Goal: Task Accomplishment & Management: Manage account settings

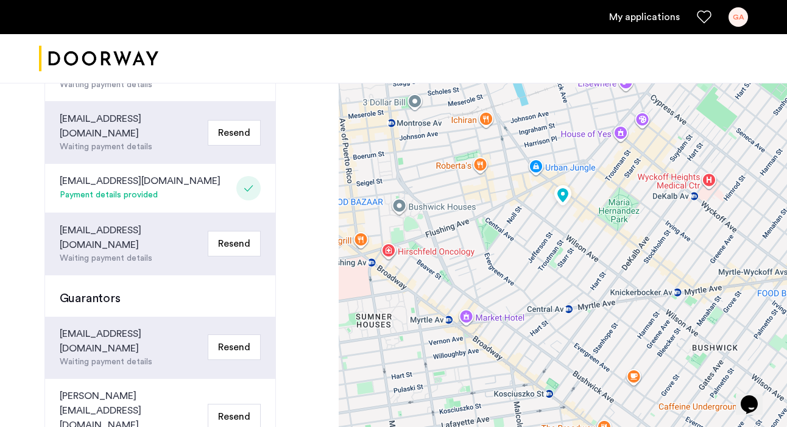
scroll to position [415, 0]
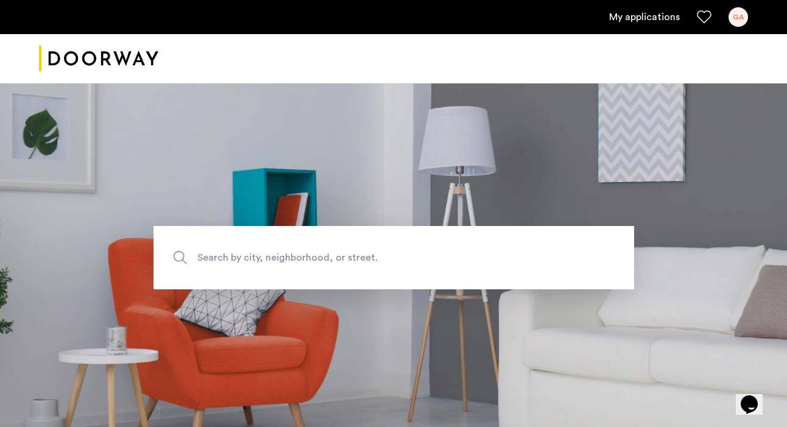
click at [737, 12] on div "GA" at bounding box center [738, 16] width 19 height 19
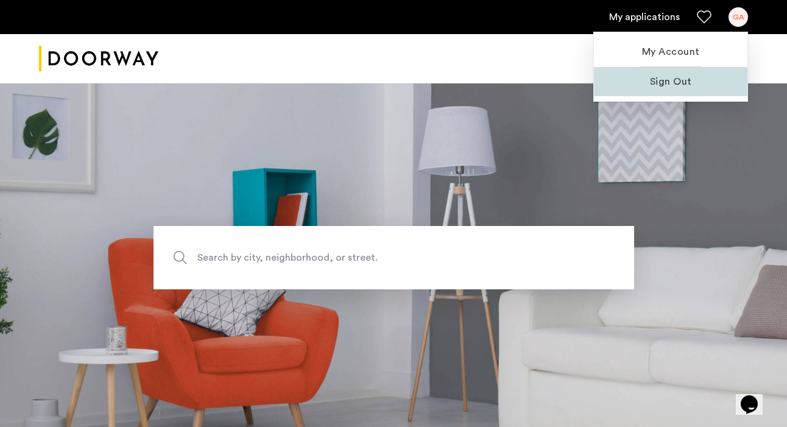
click at [677, 77] on span "Sign Out" at bounding box center [671, 81] width 134 height 15
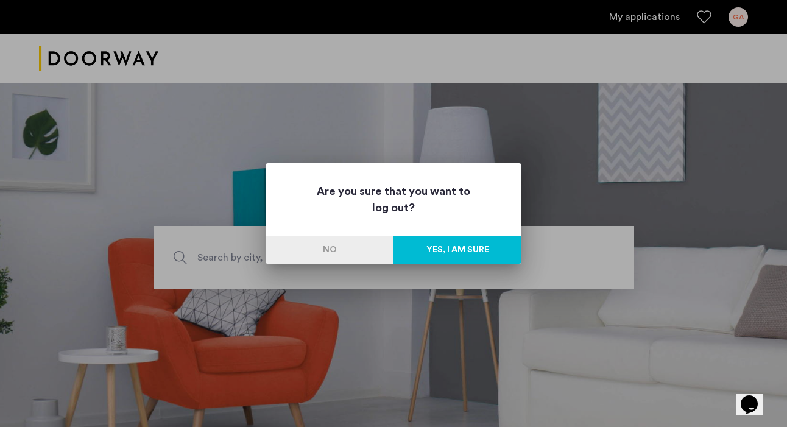
click at [477, 244] on button "Yes, I am sure" at bounding box center [458, 249] width 128 height 27
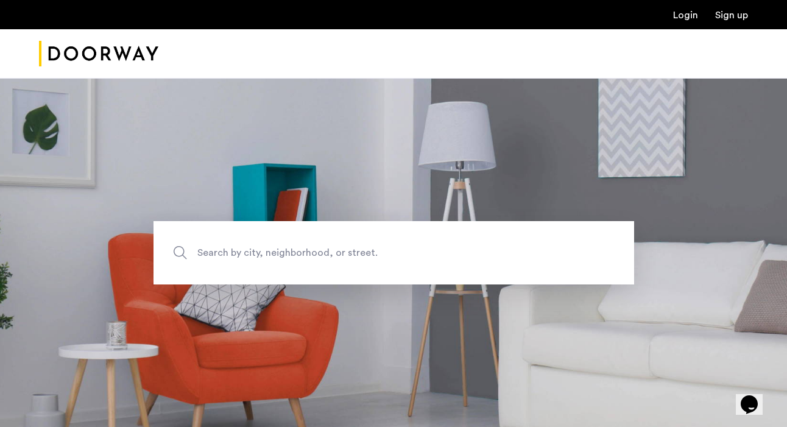
click at [691, 17] on link "Login" at bounding box center [685, 15] width 25 height 10
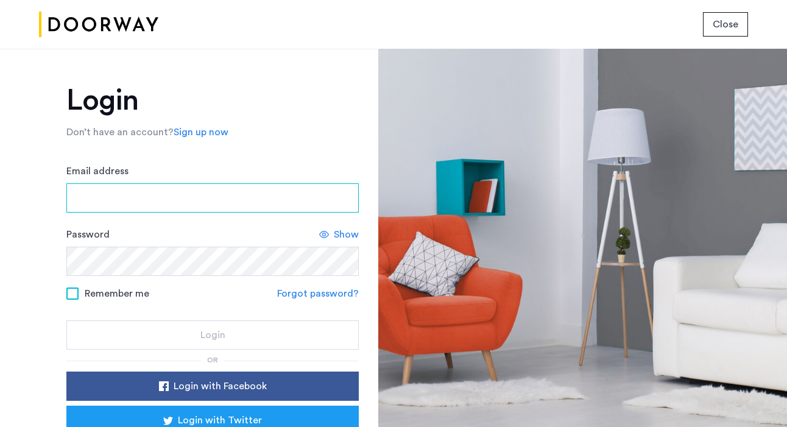
click at [213, 206] on input "Email address" at bounding box center [212, 197] width 292 height 29
type input "**********"
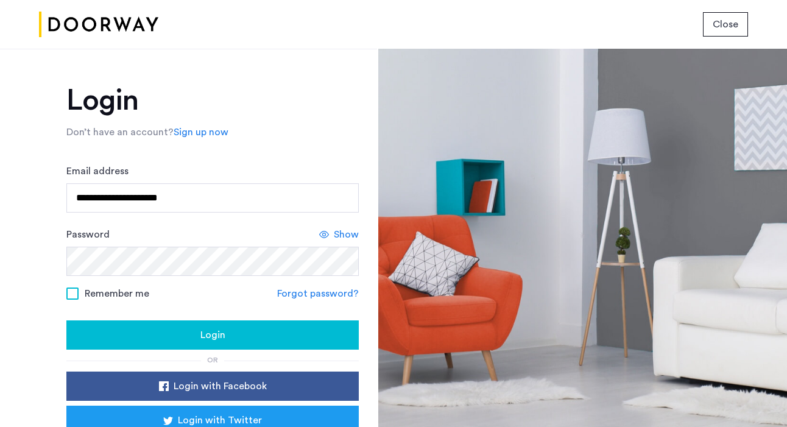
click at [72, 292] on span at bounding box center [72, 294] width 12 height 12
click at [185, 333] on div "Login" at bounding box center [212, 335] width 273 height 15
